Goal: Check status: Check status

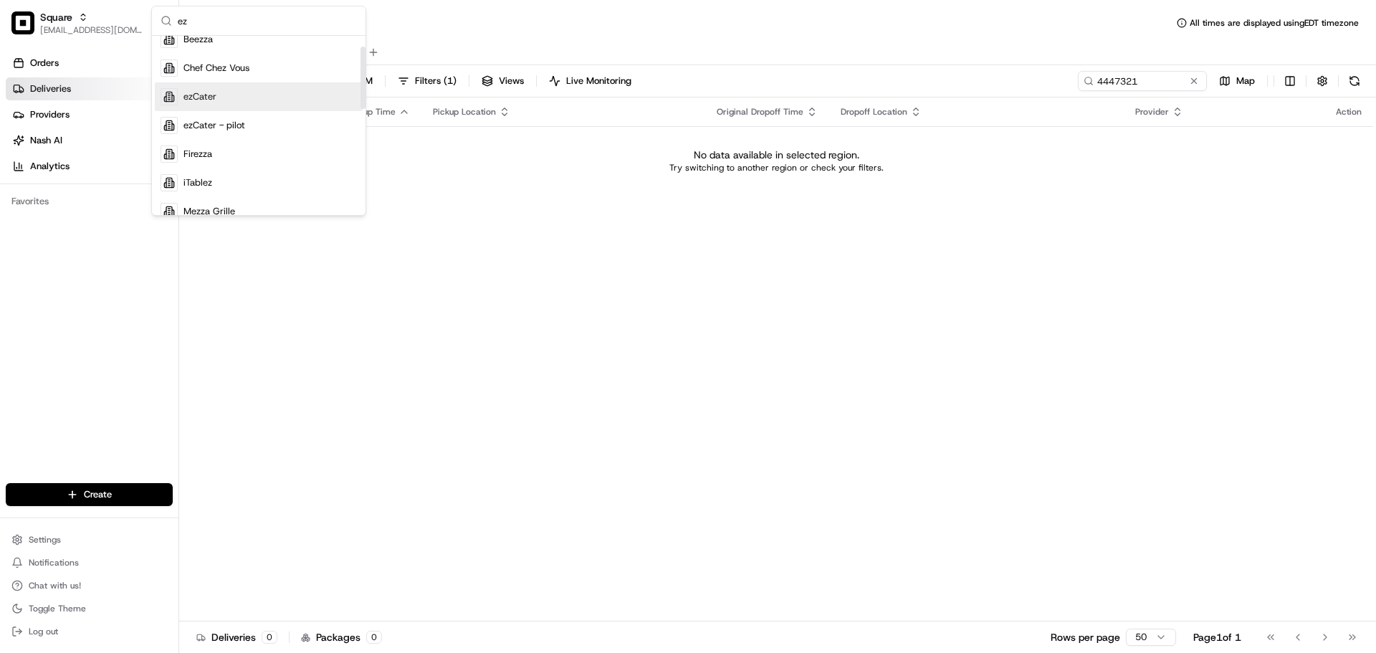
scroll to position [72, 0]
type input "ez"
click at [271, 75] on div "ezCater - pilot" at bounding box center [259, 89] width 208 height 29
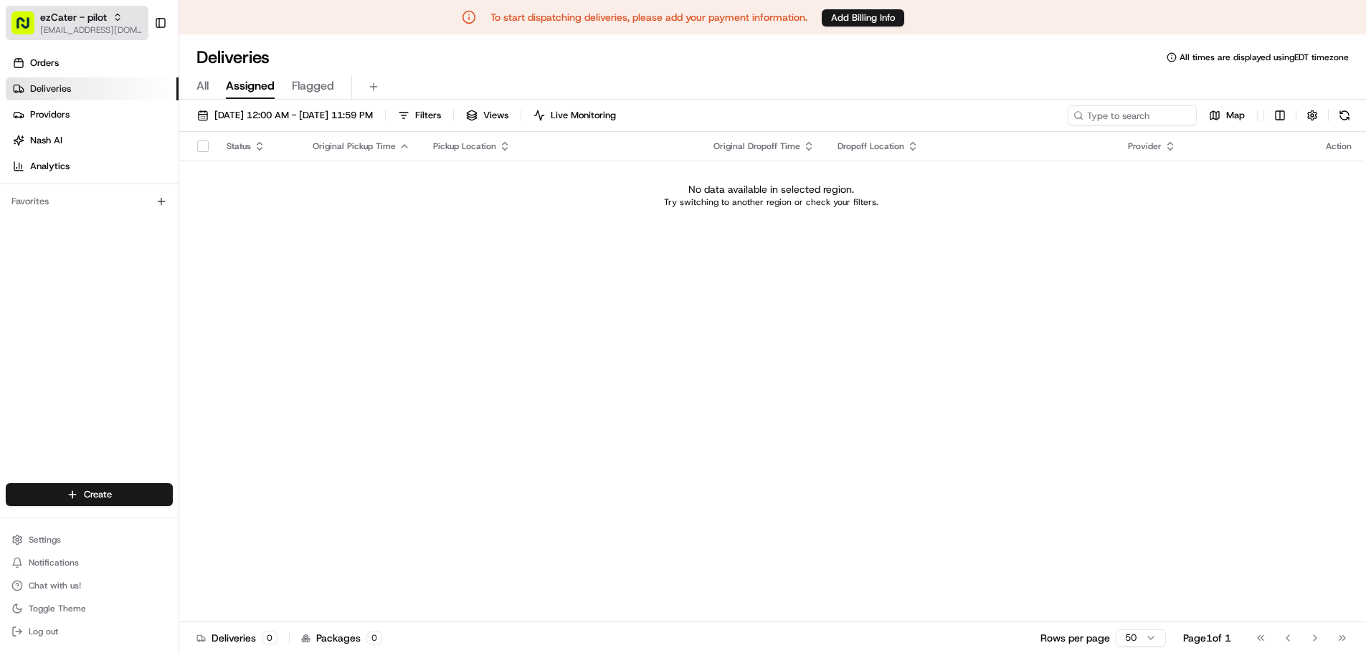
click at [118, 26] on span "[EMAIL_ADDRESS][DOMAIN_NAME]" at bounding box center [91, 29] width 103 height 11
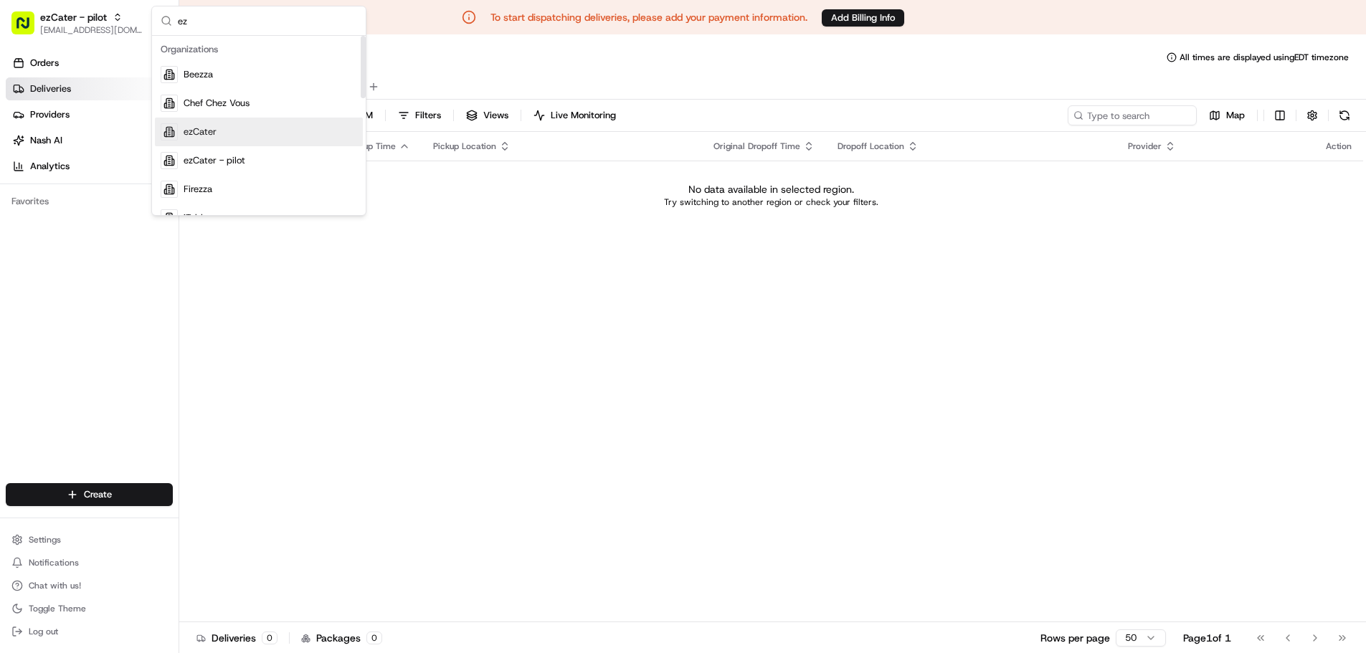
type input "ez"
click at [268, 134] on div "ezCater" at bounding box center [259, 132] width 208 height 29
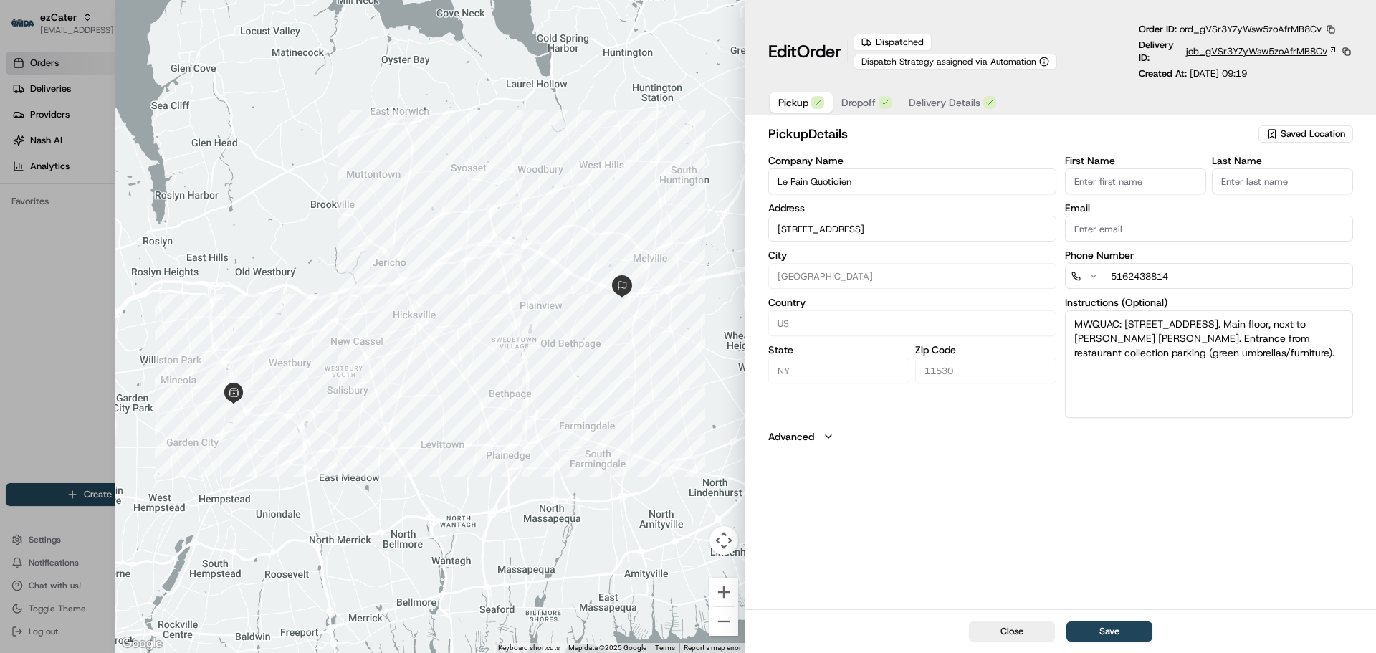
click at [1260, 54] on span "job_gVSr3YZyWsw5zoAfrMB8Cv" at bounding box center [1256, 51] width 141 height 13
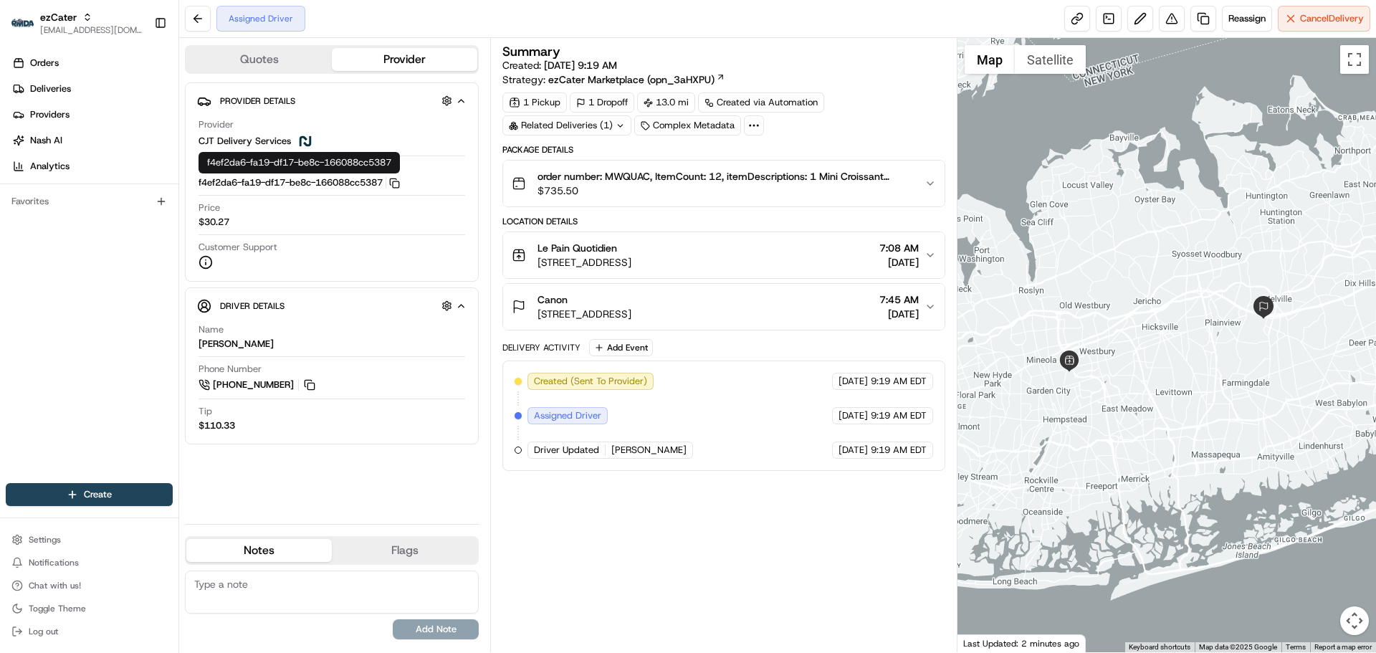
click at [228, 137] on span "CJT Delivery Services" at bounding box center [245, 141] width 92 height 13
copy span "CJT Delivery Services"
